Goal: Information Seeking & Learning: Learn about a topic

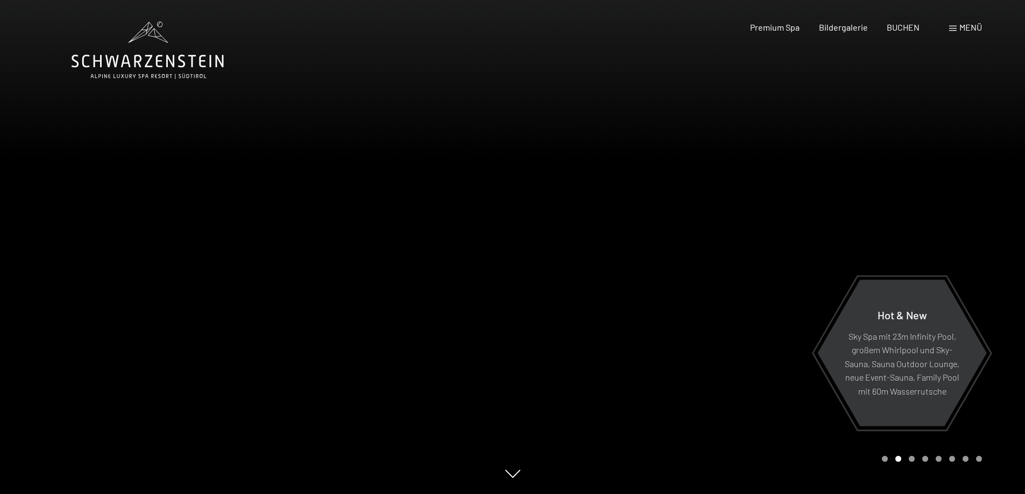
click at [956, 29] on span at bounding box center [953, 28] width 8 height 5
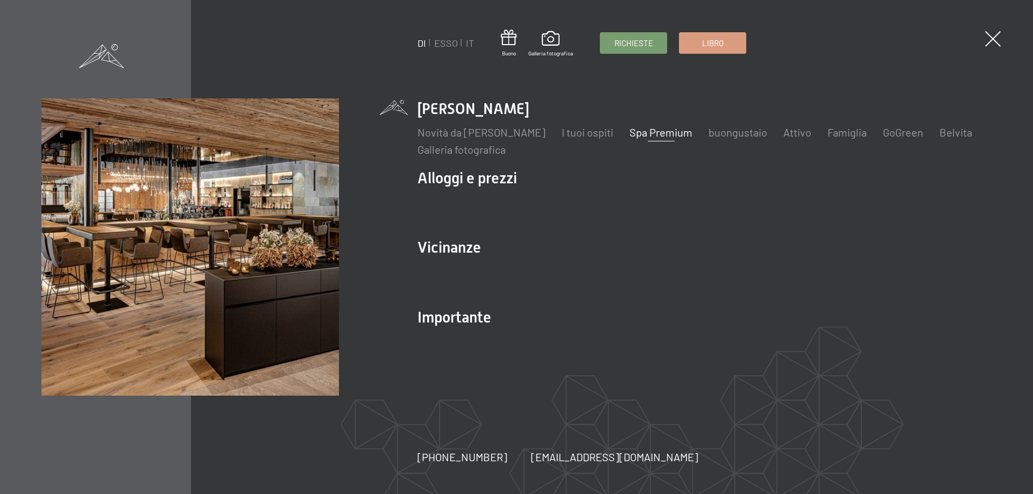
click at [641, 129] on font "Spa Premium" at bounding box center [660, 132] width 63 height 13
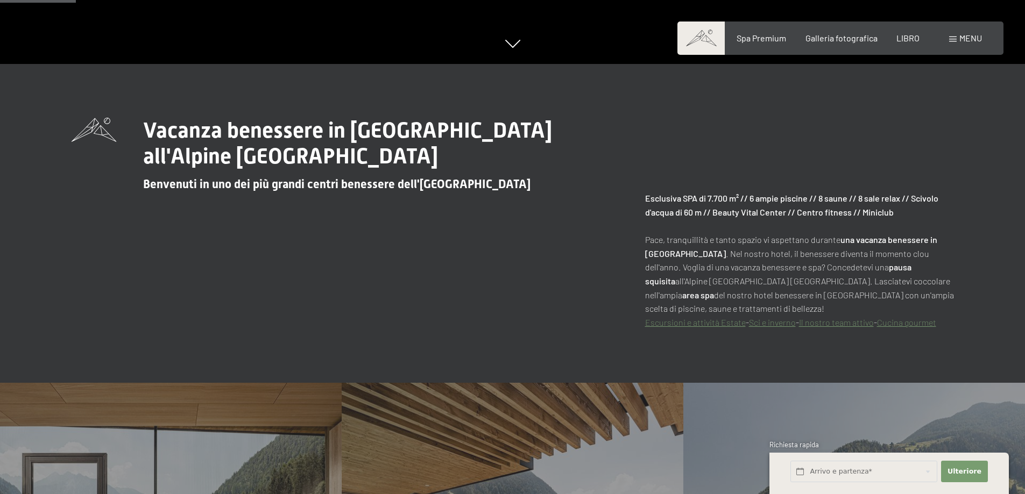
scroll to position [807, 0]
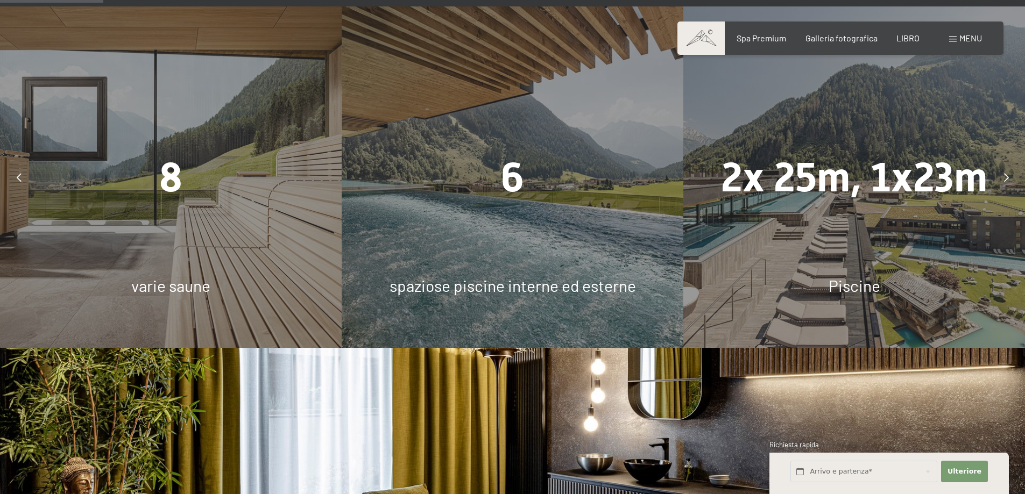
click at [189, 171] on div "7.700 m² Piacere della spa 8 varie saune 6 spaziose piscine interne ed esterne …" at bounding box center [512, 177] width 5124 height 342
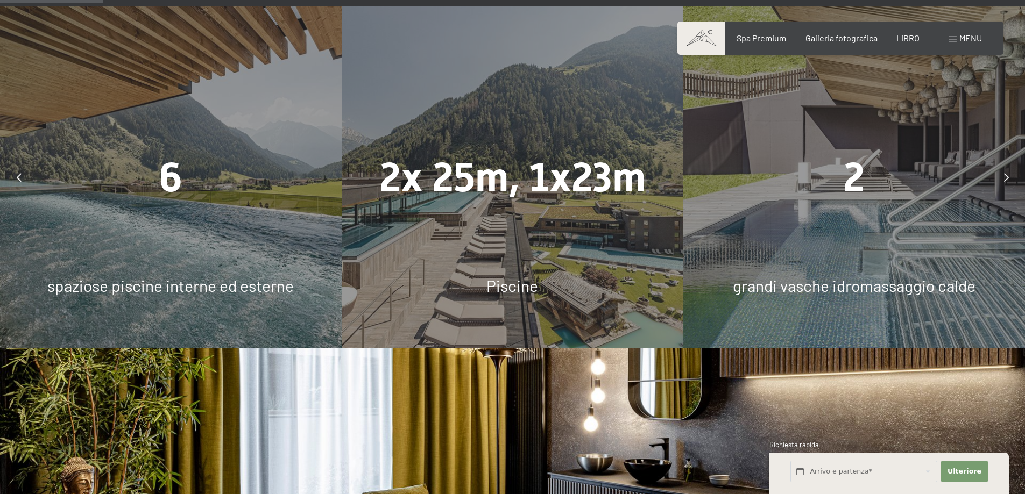
drag, startPoint x: 435, startPoint y: 227, endPoint x: 12, endPoint y: 215, distance: 422.4
click at [342, 215] on div "2x 25m, 1x23m Piscine" at bounding box center [513, 177] width 342 height 342
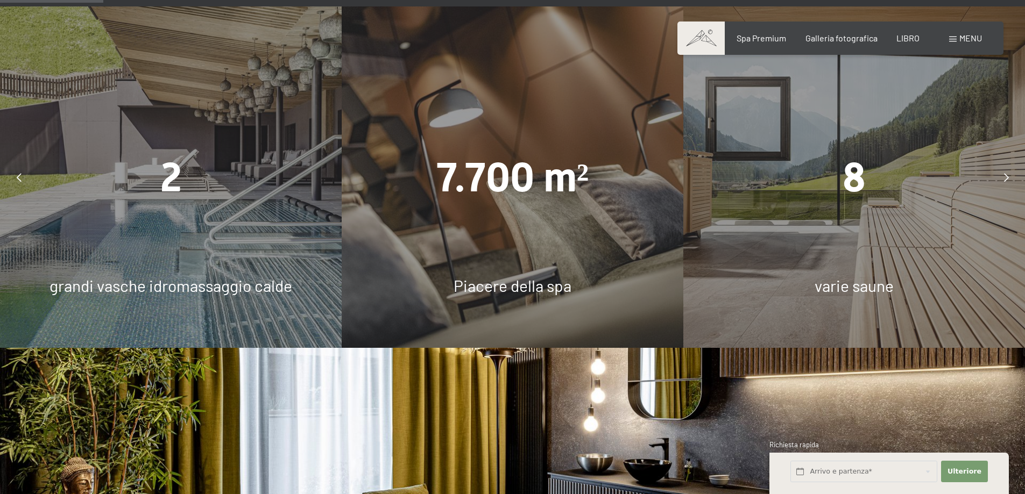
scroll to position [861, 0]
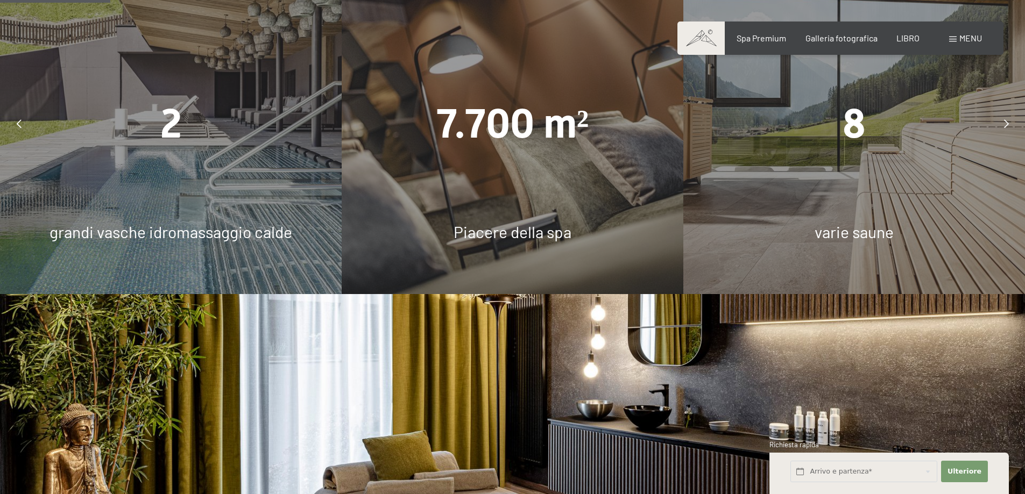
click at [510, 230] on font "Piacere della spa" at bounding box center [512, 231] width 118 height 19
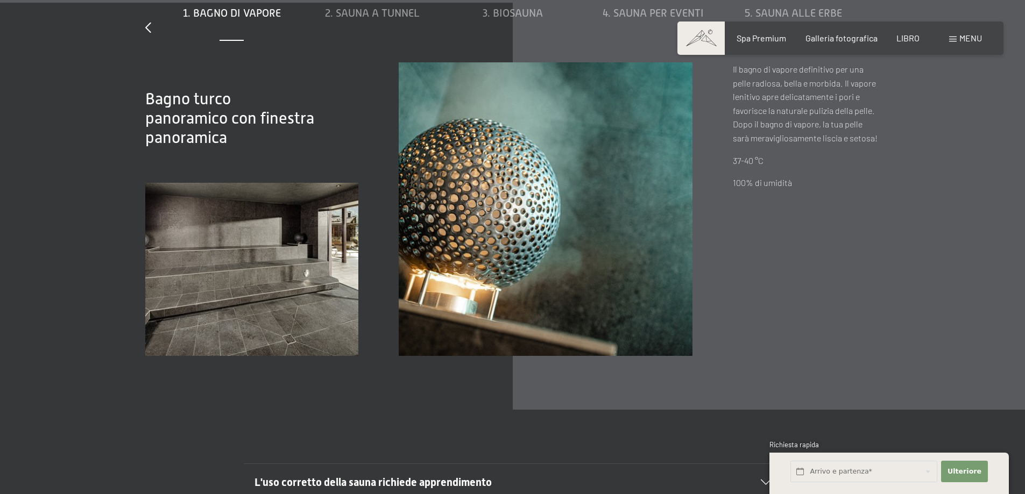
scroll to position [3712, 0]
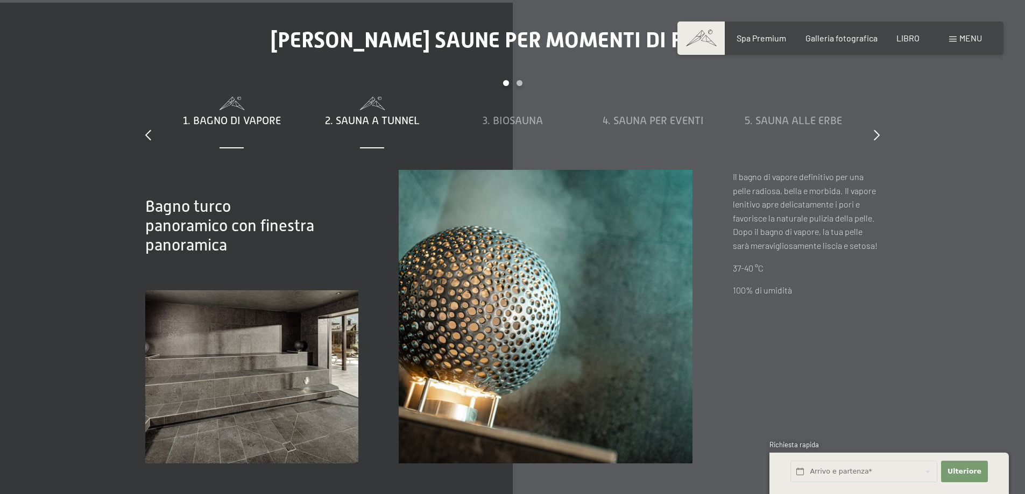
click at [385, 125] on font "2. Sauna a tunnel" at bounding box center [372, 121] width 95 height 12
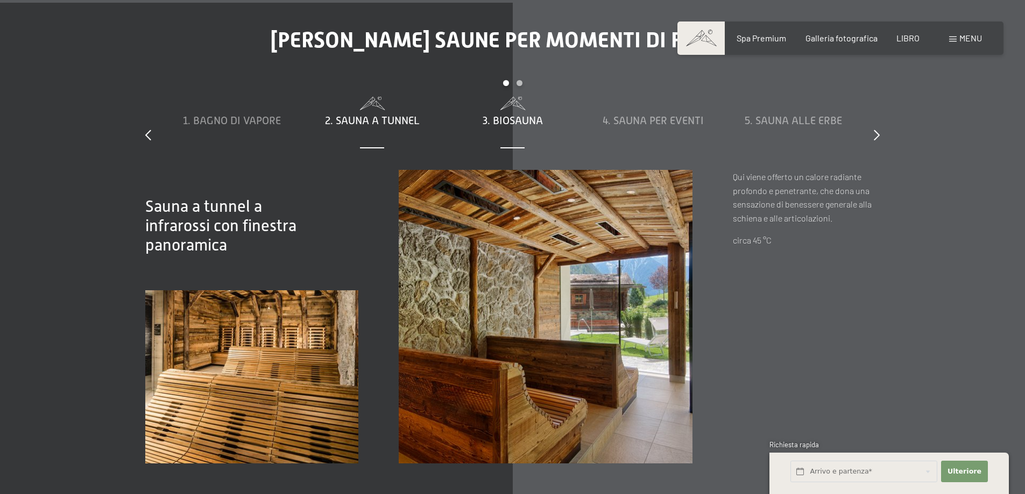
click at [521, 120] on font "3. Biosauna" at bounding box center [513, 121] width 60 height 12
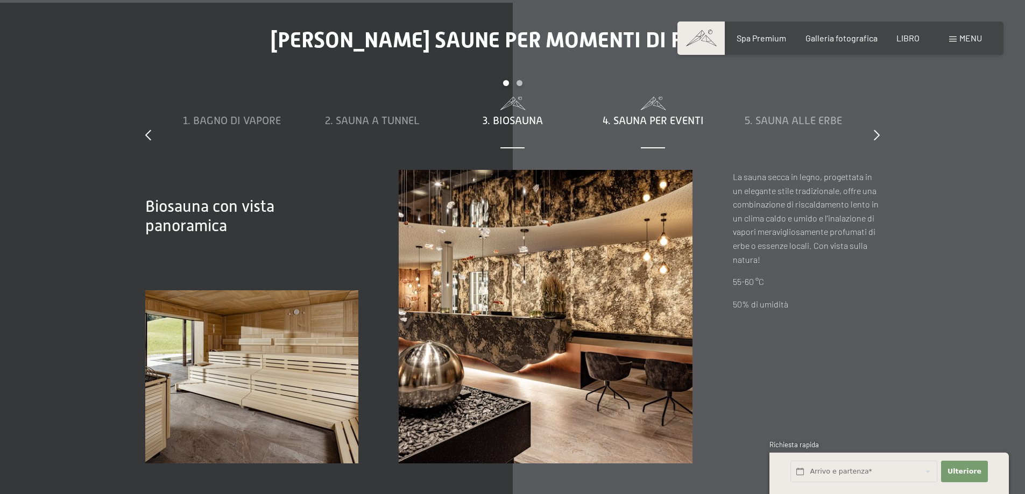
click at [628, 122] on font "4. Sauna per eventi" at bounding box center [652, 121] width 101 height 12
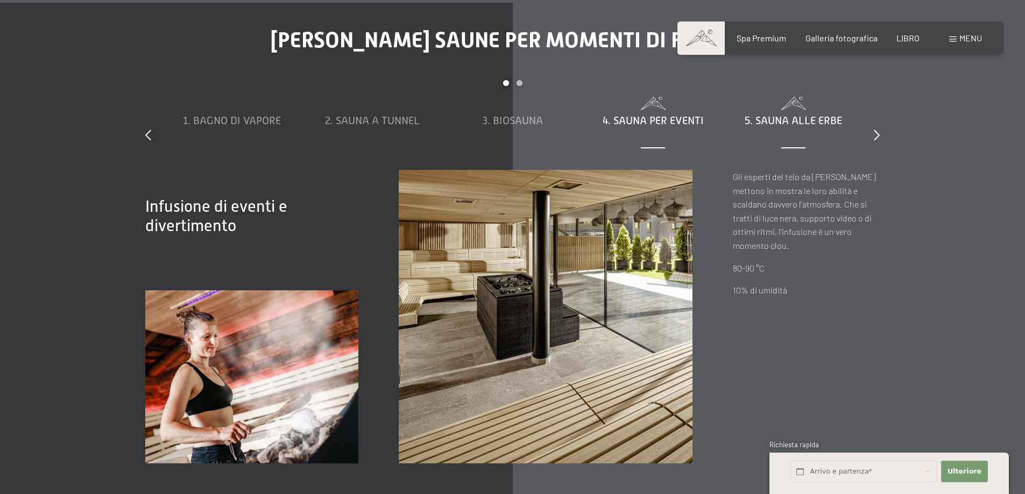
click at [764, 117] on font "5. Sauna alle erbe" at bounding box center [793, 121] width 97 height 12
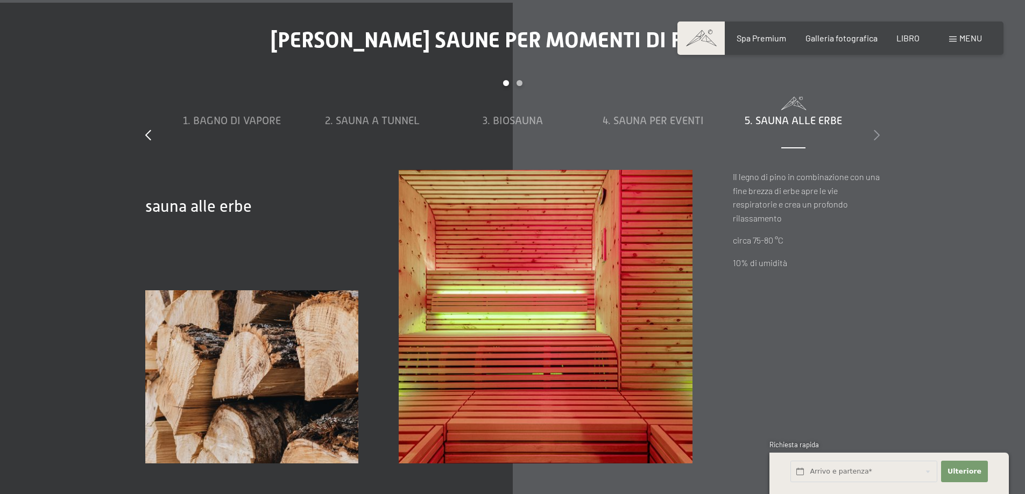
click at [876, 133] on icon at bounding box center [877, 135] width 6 height 11
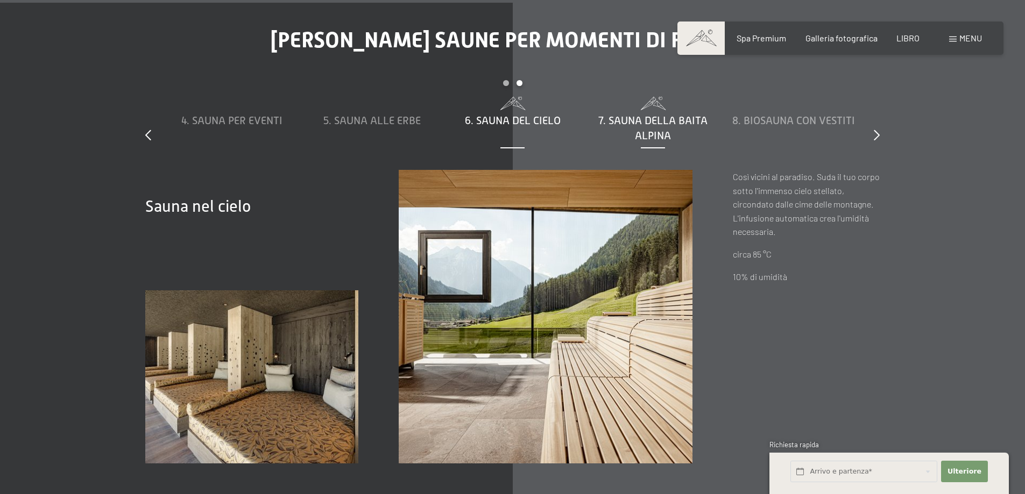
click at [609, 125] on font "7. Sauna della baita alpina" at bounding box center [652, 128] width 109 height 27
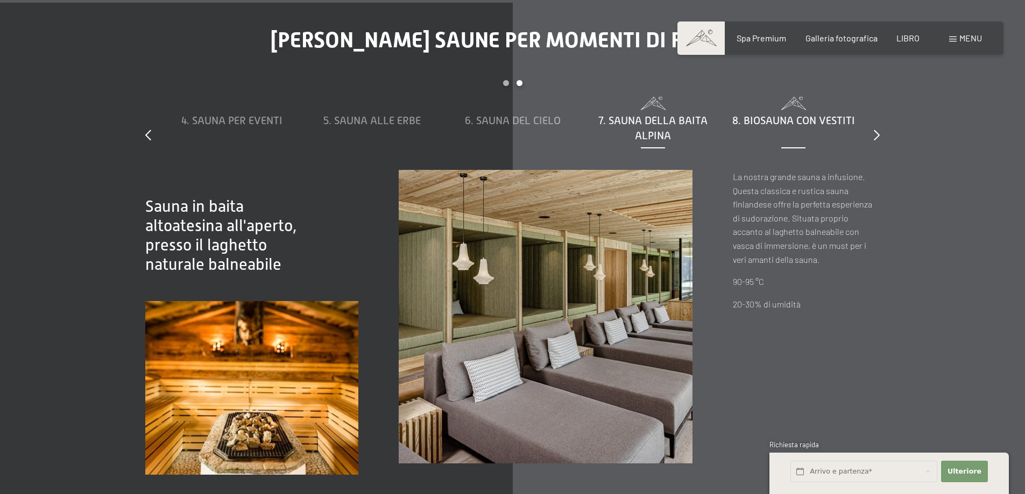
click at [755, 115] on font "8. Biosauna con vestiti" at bounding box center [793, 121] width 123 height 12
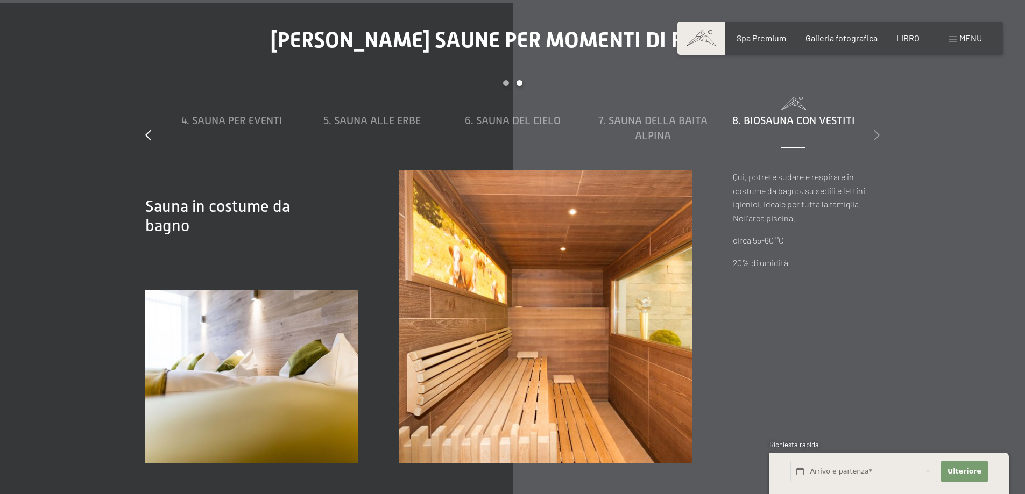
click at [875, 134] on icon at bounding box center [877, 135] width 6 height 11
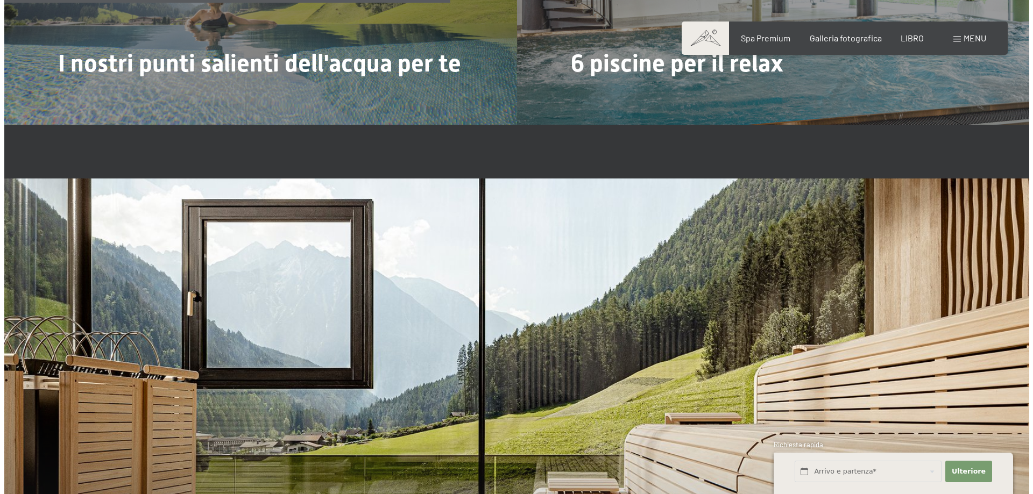
scroll to position [2797, 0]
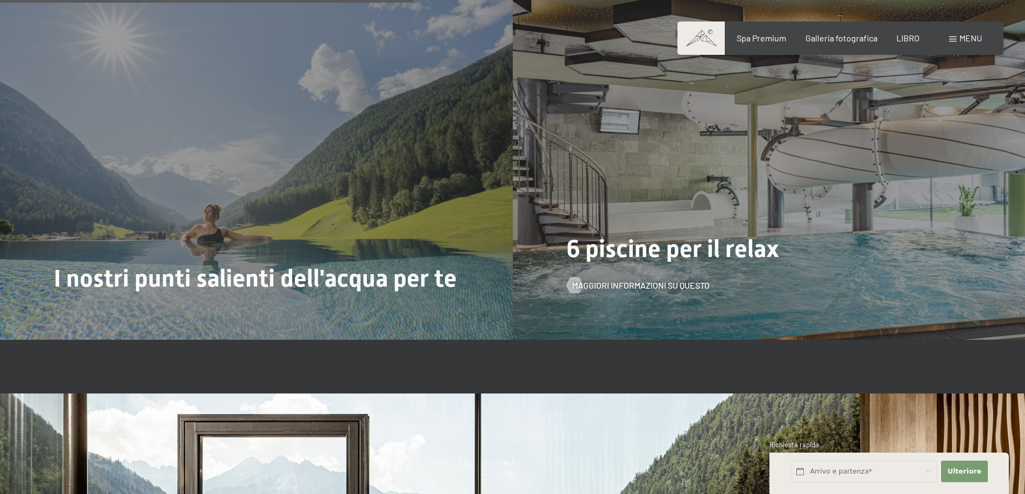
click at [665, 251] on font "6 piscine per il relax" at bounding box center [672, 249] width 212 height 29
click at [649, 281] on font "Maggiori informazioni su questo" at bounding box center [652, 285] width 138 height 10
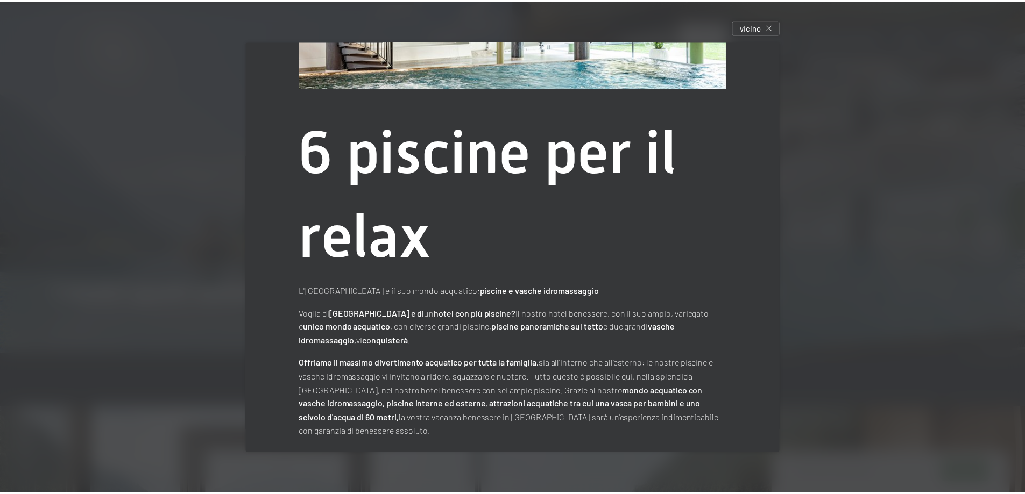
scroll to position [171, 0]
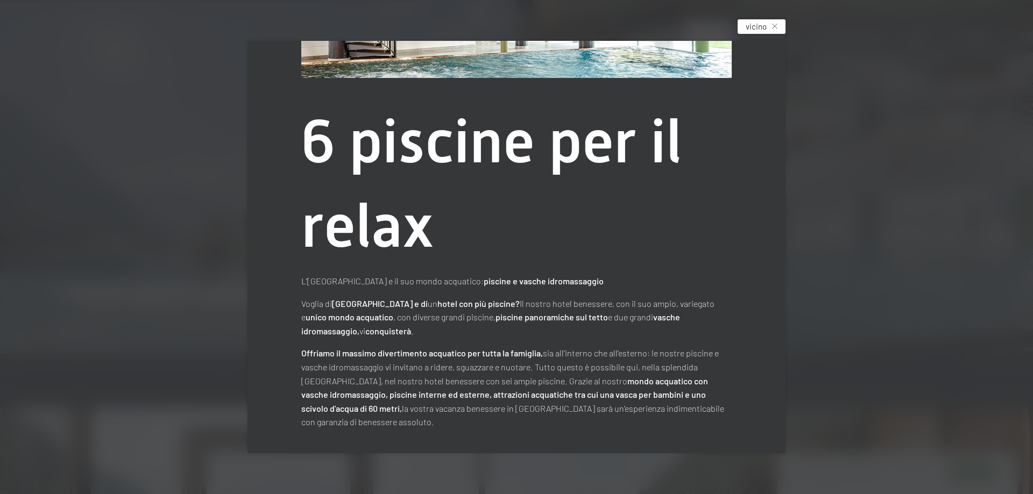
click at [775, 27] on icon at bounding box center [774, 26] width 5 height 5
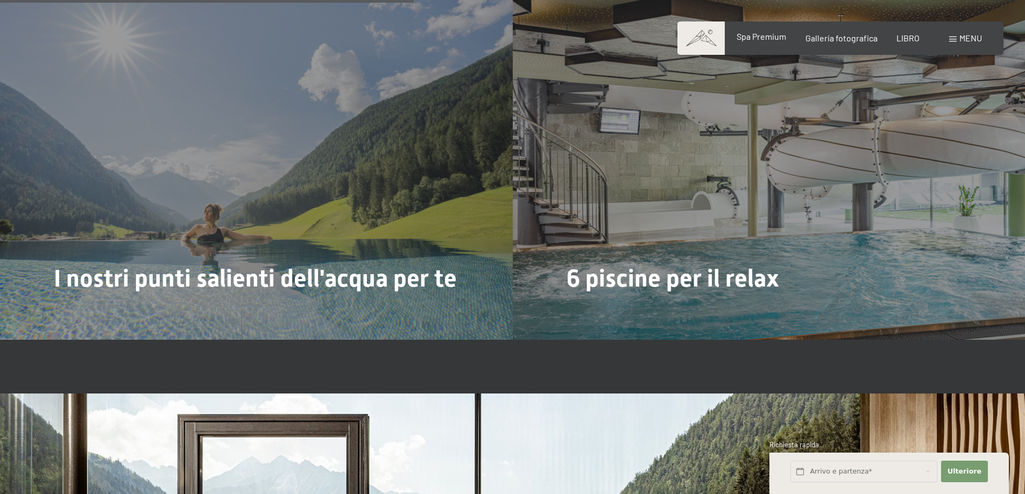
scroll to position [3120, 0]
